Goal: Obtain resource: Obtain resource

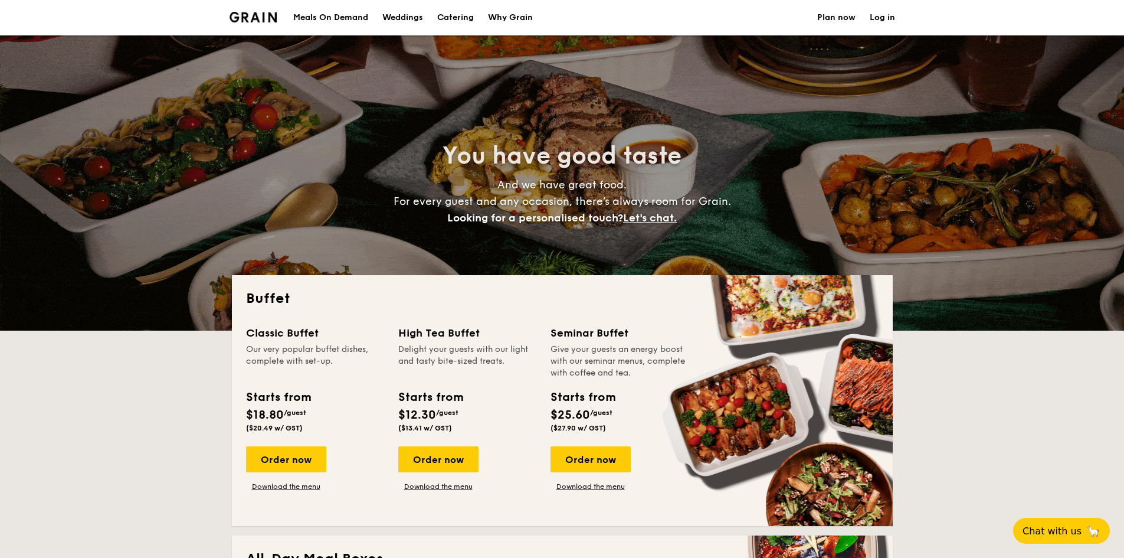
select select
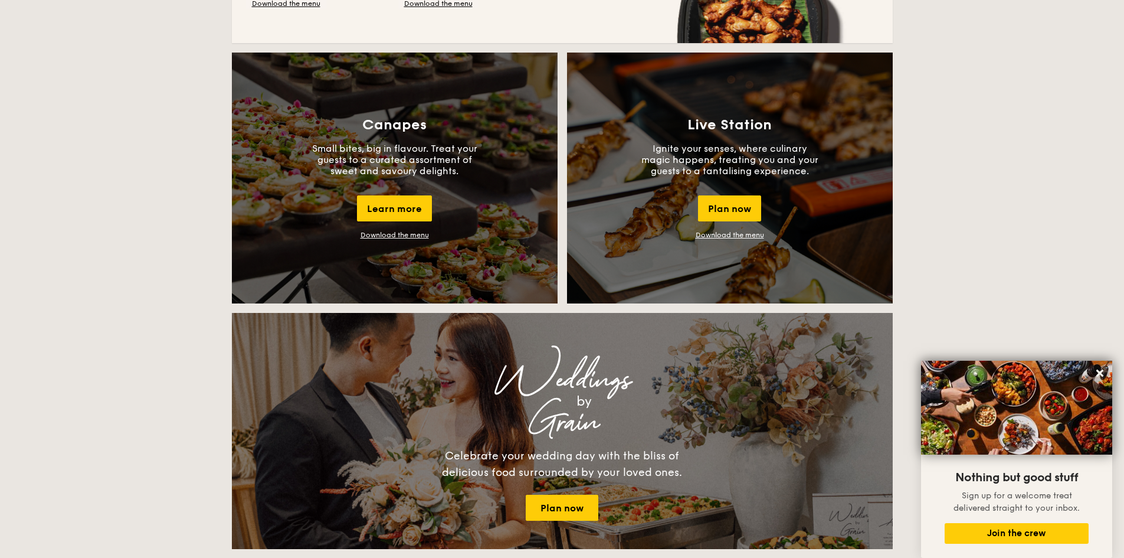
scroll to position [708, 0]
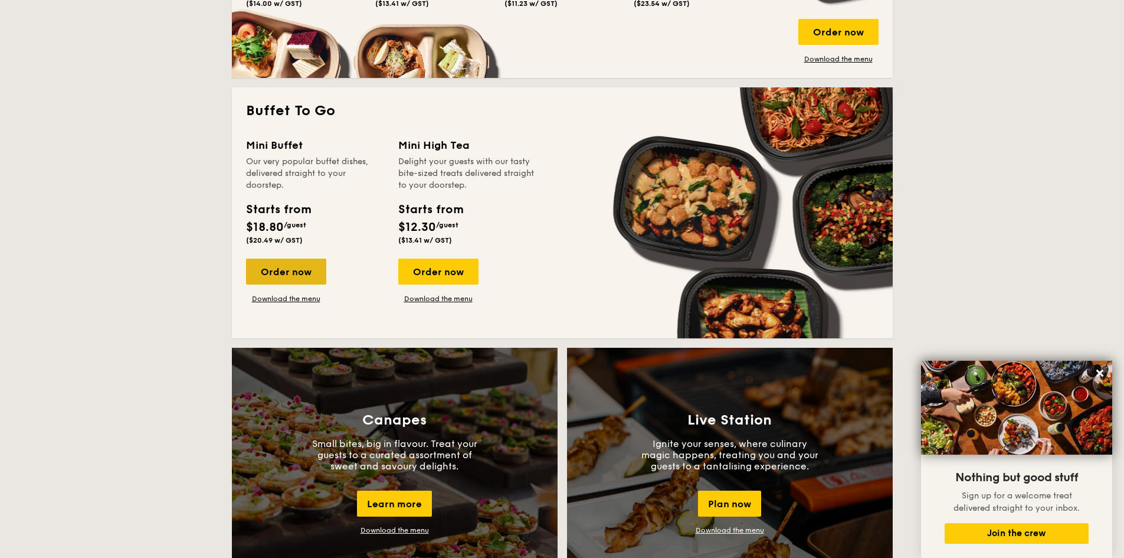
click at [274, 265] on div "Order now" at bounding box center [286, 272] width 80 height 26
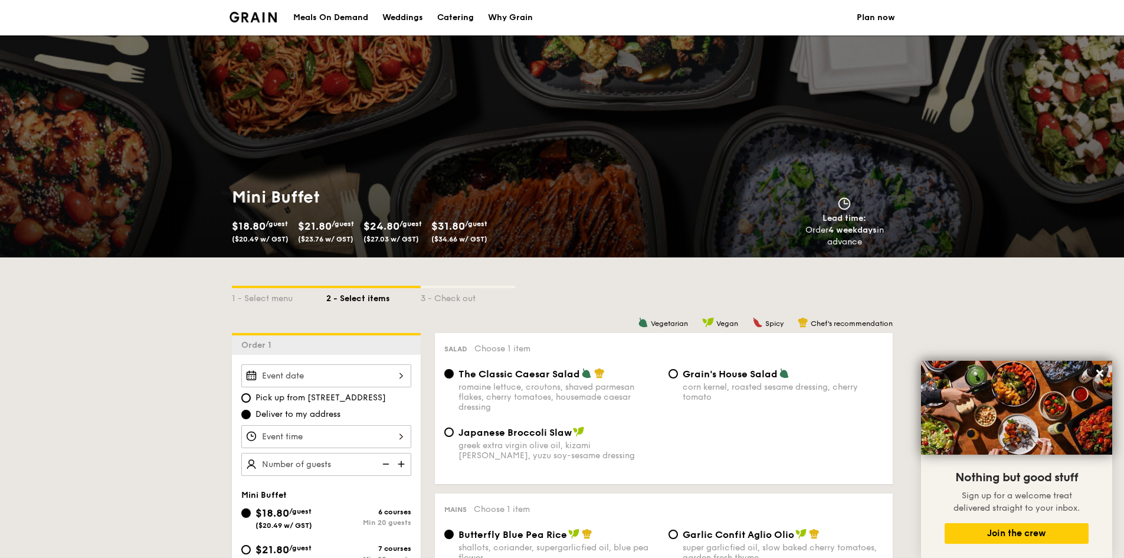
select select
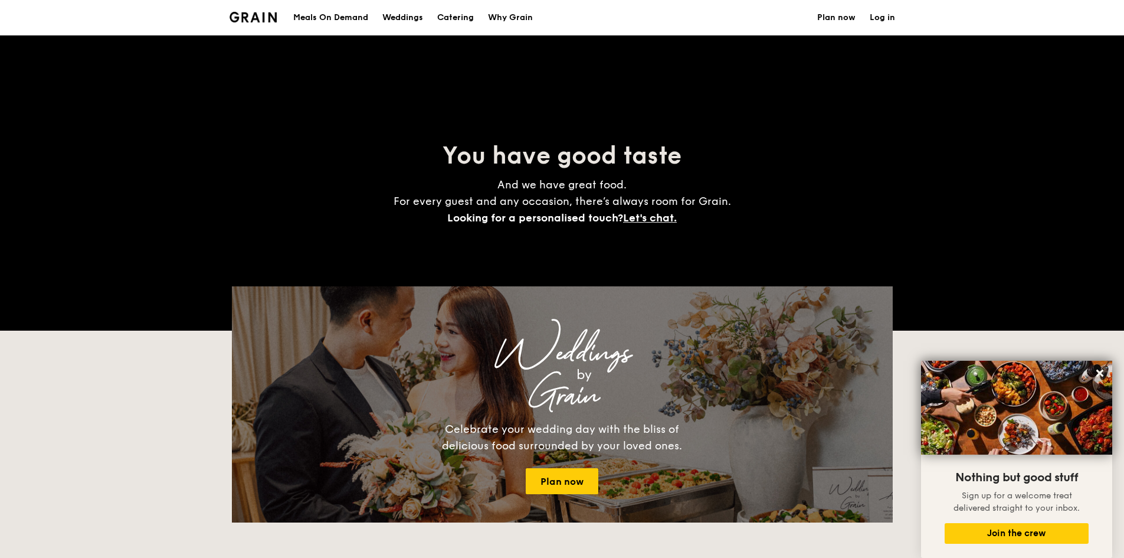
scroll to position [1738, 0]
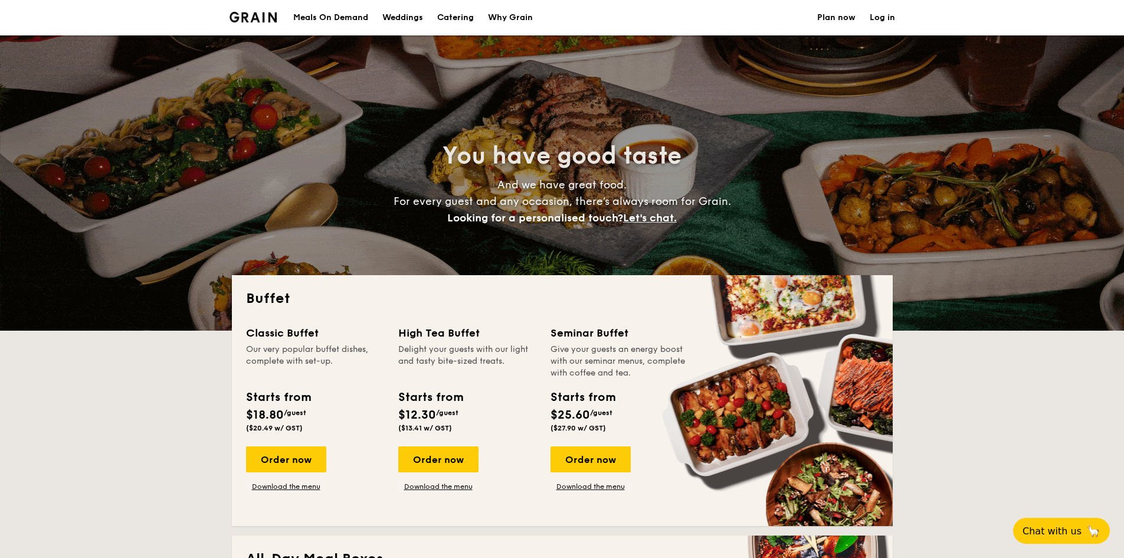
select select
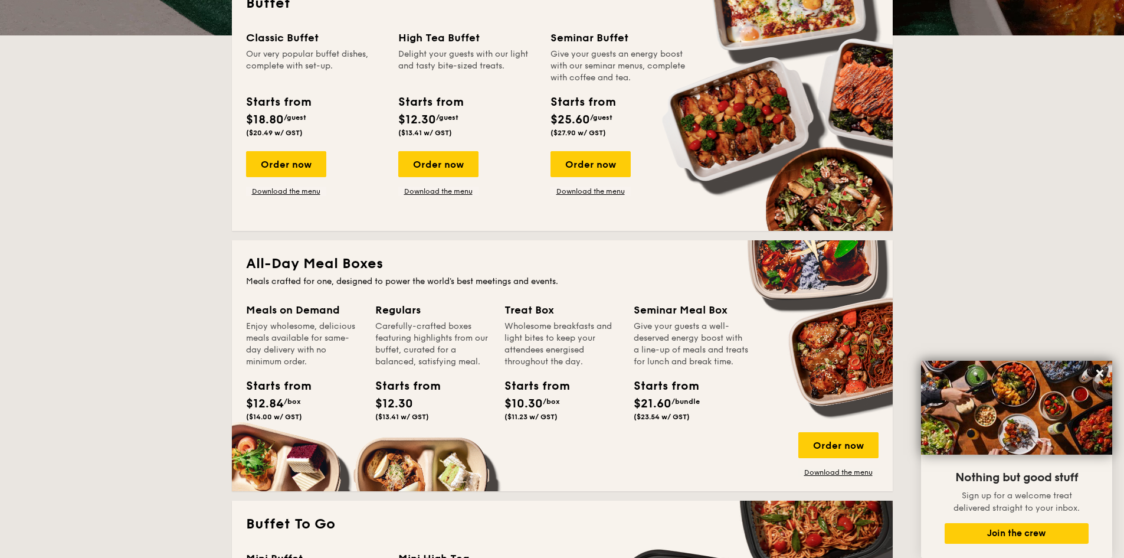
scroll to position [236, 0]
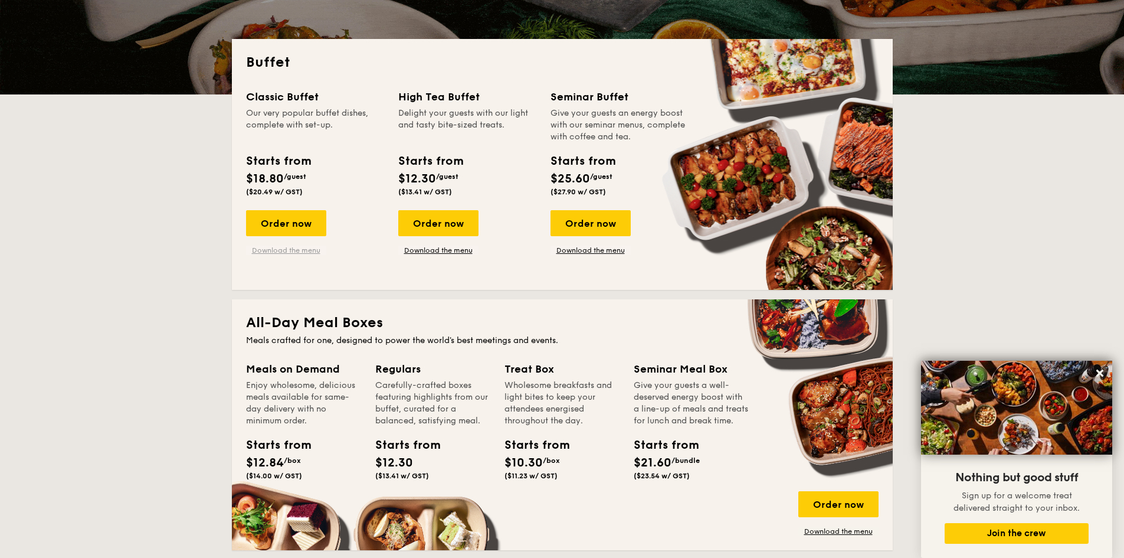
click at [303, 250] on link "Download the menu" at bounding box center [286, 250] width 80 height 9
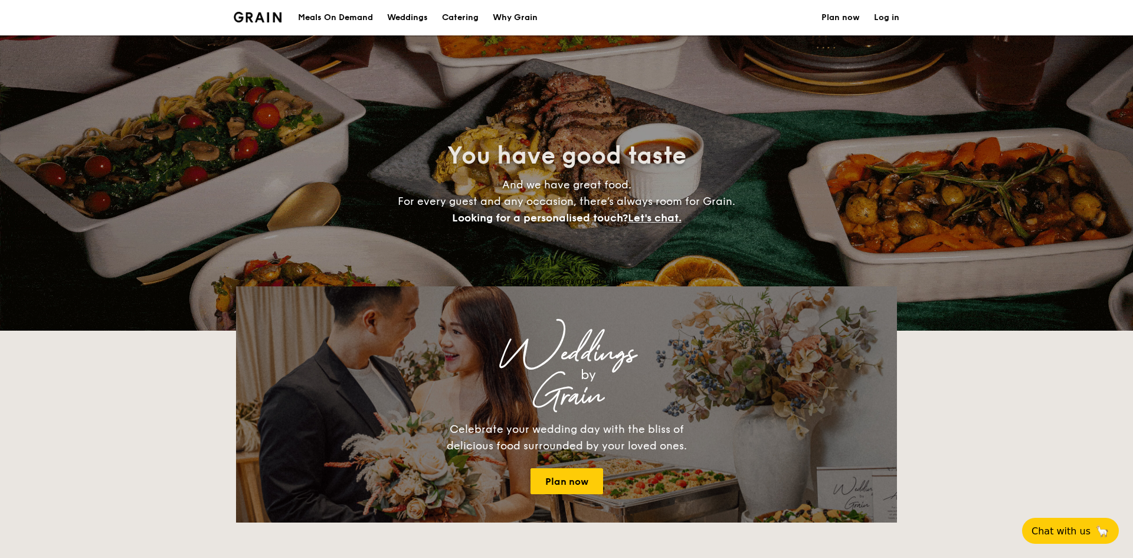
select select
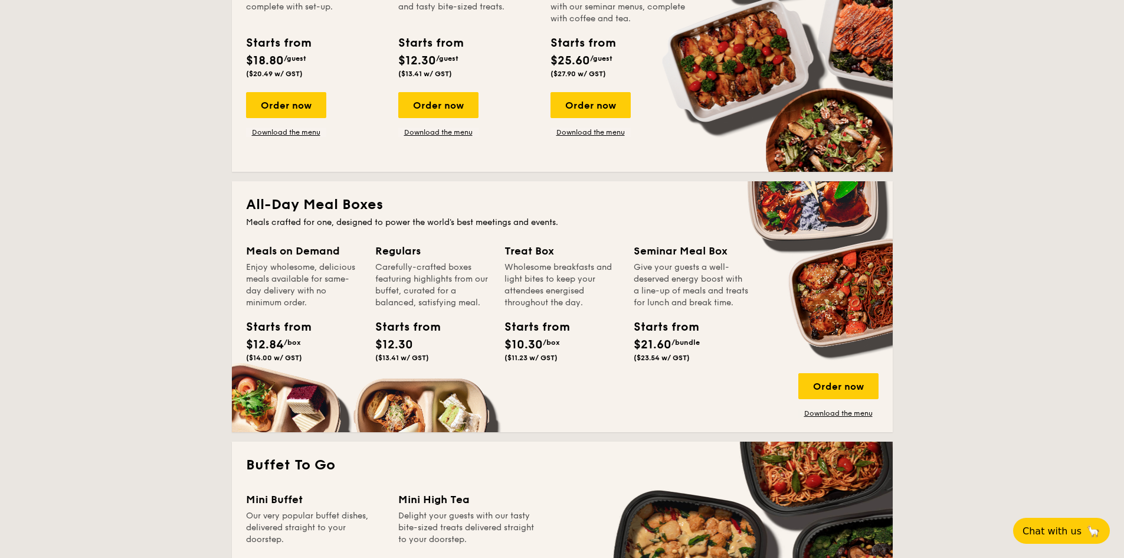
scroll to position [236, 0]
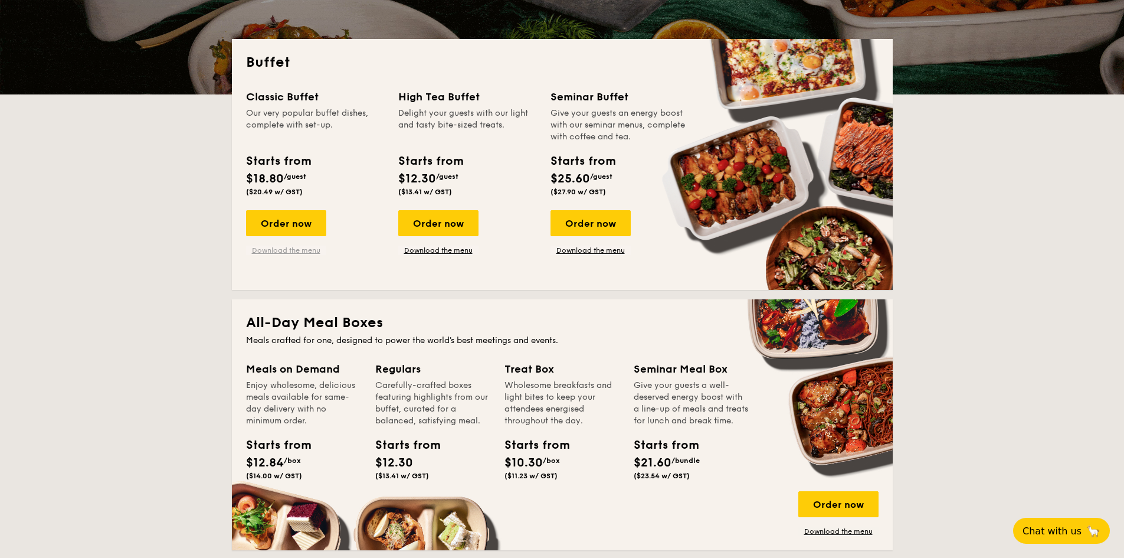
click at [290, 251] on link "Download the menu" at bounding box center [286, 250] width 80 height 9
